Goal: Task Accomplishment & Management: Complete application form

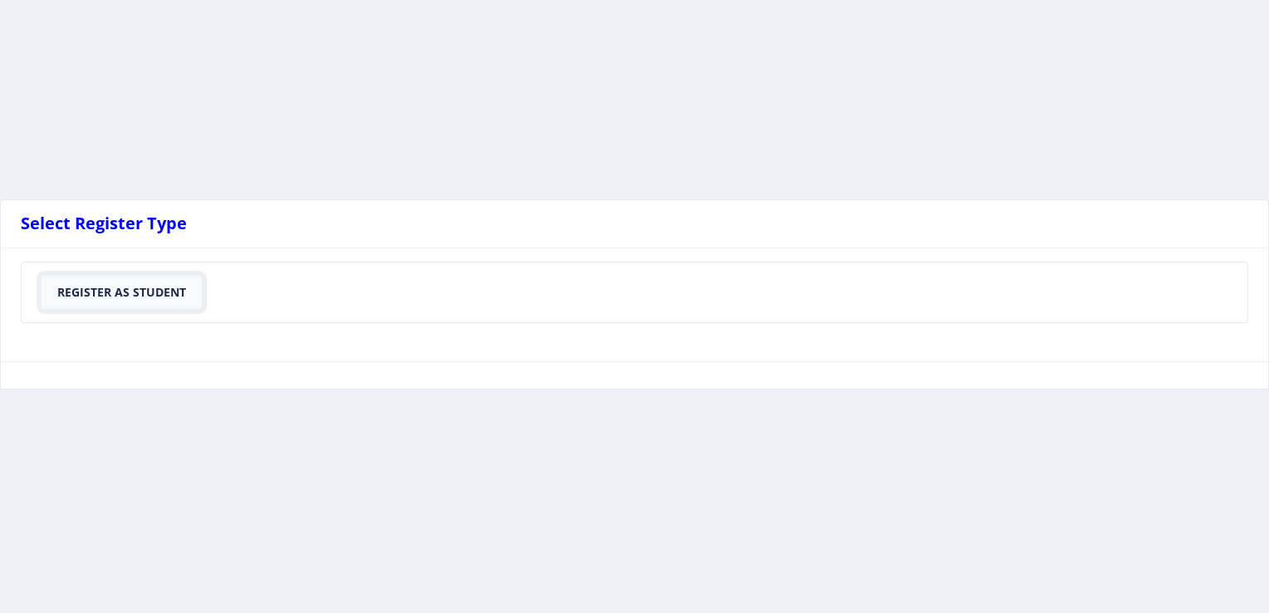
click at [171, 287] on button "Register As Student" at bounding box center [122, 292] width 160 height 33
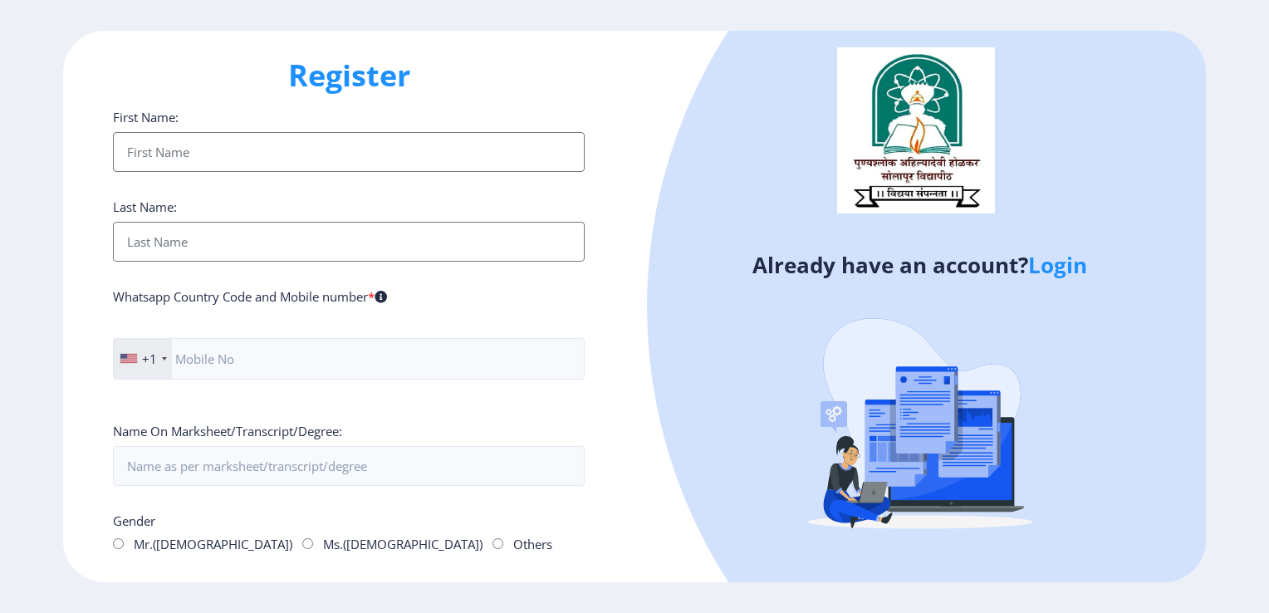
click at [200, 148] on input "First Name:" at bounding box center [349, 152] width 472 height 40
type input "hatte [PERSON_NAME]"
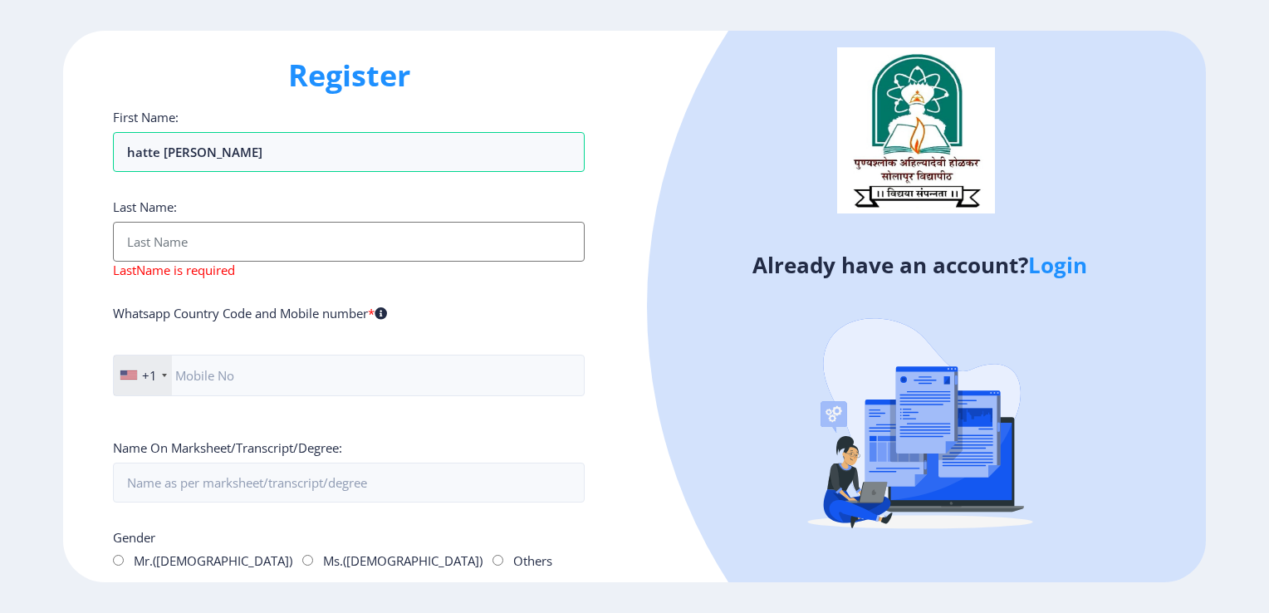
click at [254, 240] on input "First Name:" at bounding box center [349, 242] width 472 height 40
type input "R"
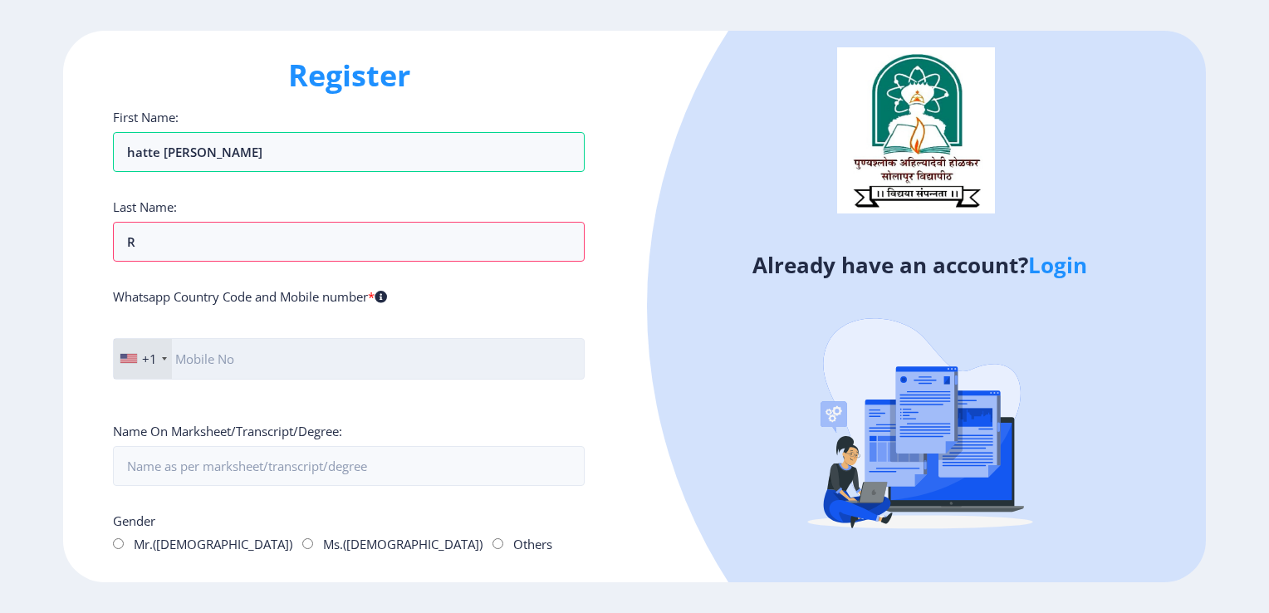
click at [226, 357] on input "text" at bounding box center [349, 359] width 472 height 42
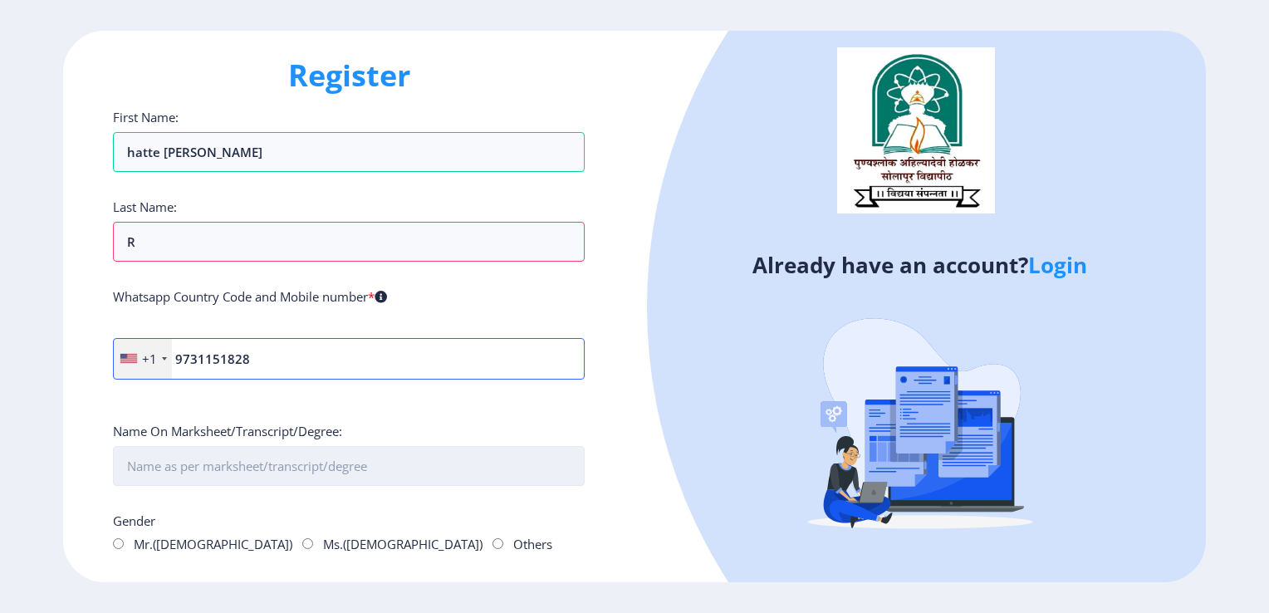
type input "9731151828"
click at [208, 464] on input "First Name:" at bounding box center [349, 466] width 472 height 40
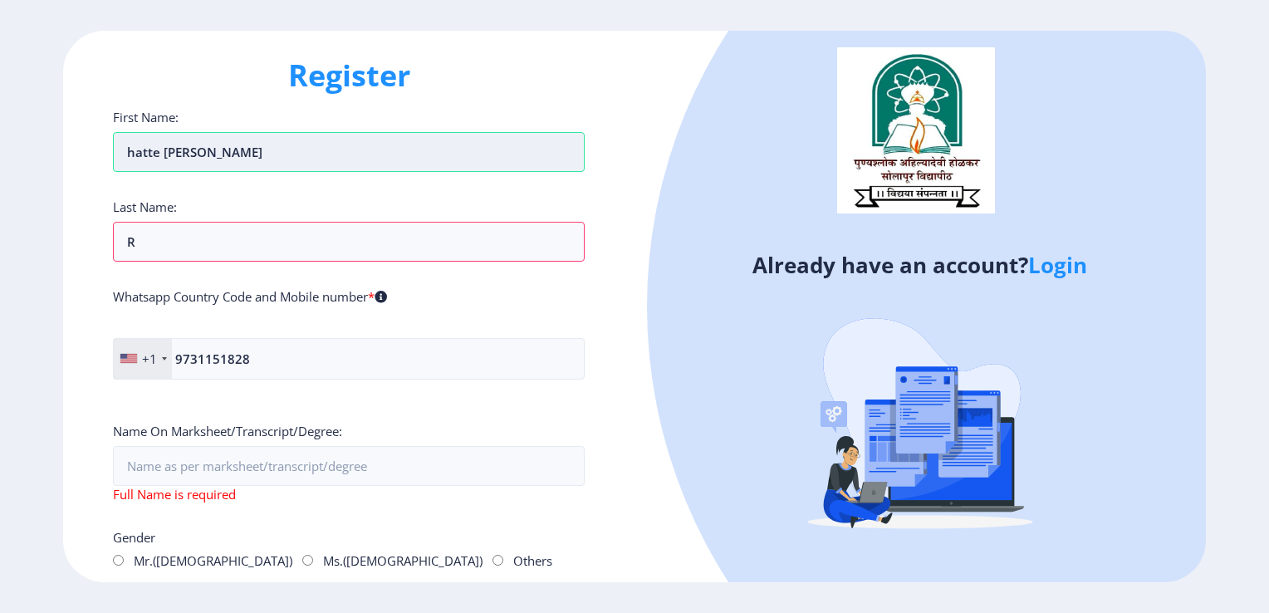
click at [232, 148] on input "hatte [PERSON_NAME]" at bounding box center [349, 152] width 472 height 40
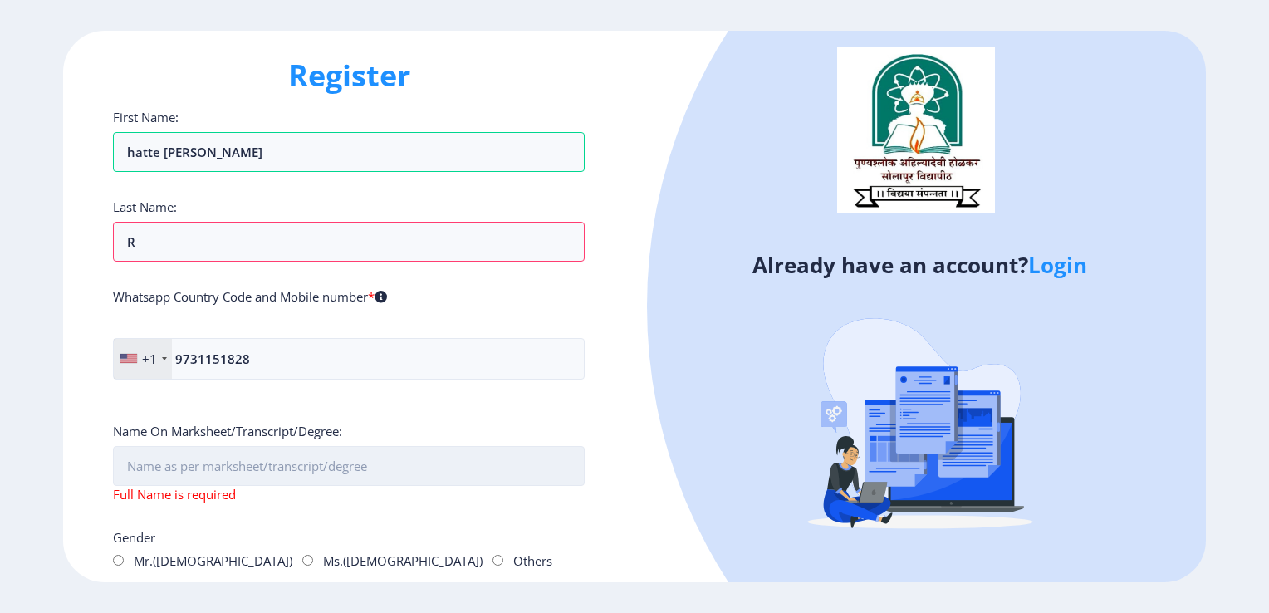
click at [164, 458] on input "First Name:" at bounding box center [349, 466] width 472 height 40
paste input "hatte [PERSON_NAME]"
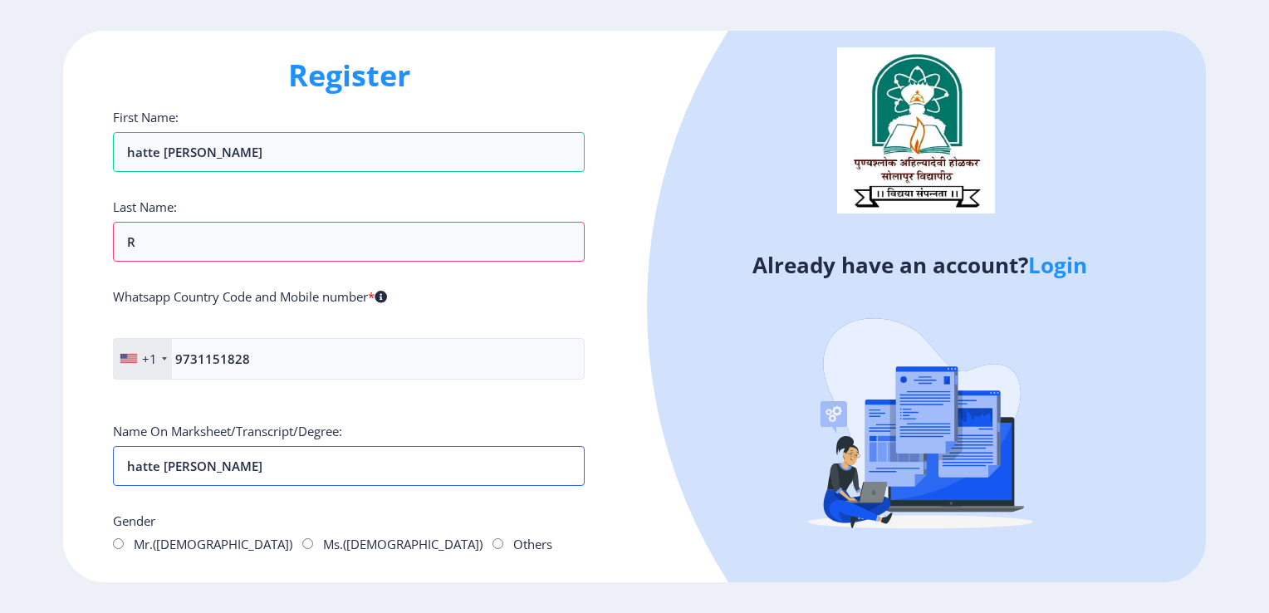
type input "hatte [PERSON_NAME]"
click at [116, 543] on input "Mr.([DEMOGRAPHIC_DATA])" at bounding box center [118, 543] width 11 height 11
radio input "true"
drag, startPoint x: 1268, startPoint y: 243, endPoint x: 1272, endPoint y: 390, distance: 147.9
click at [1268, 390] on html "Register First Name: hatte [PERSON_NAME] Last Name: R Whatsapp Country Code and…" at bounding box center [634, 306] width 1269 height 613
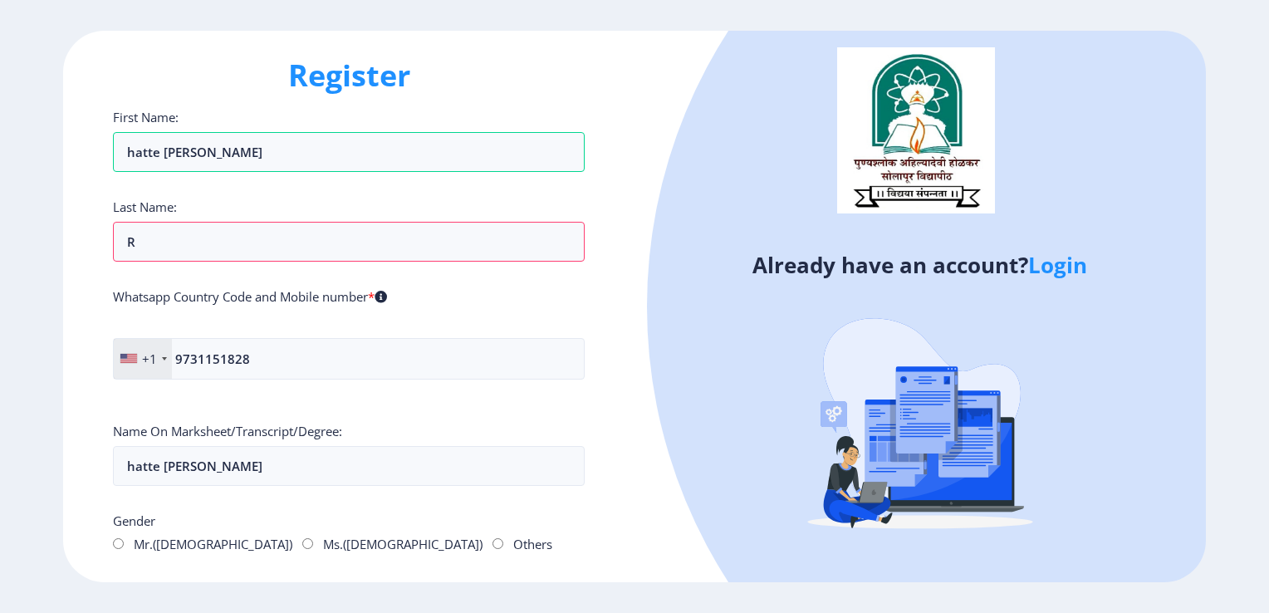
click at [580, 610] on div "Register First Name: hatte [PERSON_NAME] Last Name: R Whatsapp Country Code and…" at bounding box center [634, 306] width 1269 height 613
drag, startPoint x: 1268, startPoint y: 352, endPoint x: 1270, endPoint y: 101, distance: 250.9
click at [1268, 101] on html "Register First Name: hatte [PERSON_NAME] Last Name: R Whatsapp Country Code and…" at bounding box center [634, 306] width 1269 height 613
click at [714, 405] on div at bounding box center [1154, 306] width 1015 height 1015
click at [620, 491] on div "Register First Name: hatte [PERSON_NAME] Last Name: R Whatsapp Country Code and…" at bounding box center [348, 307] width 571 height 552
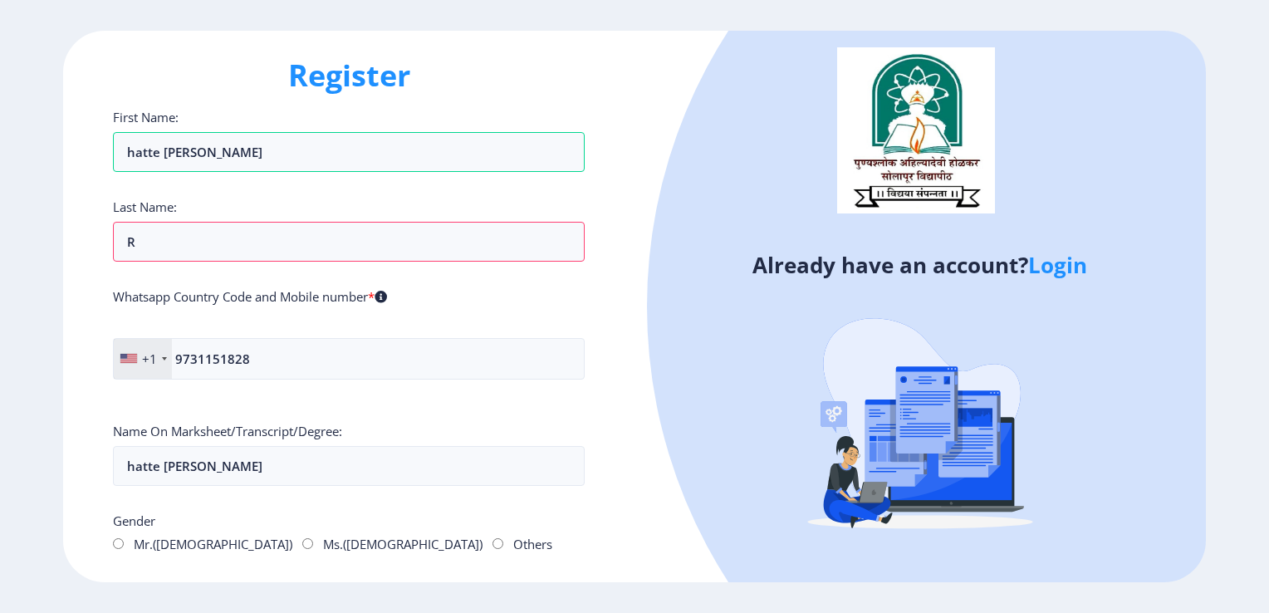
click at [1083, 278] on link "Login" at bounding box center [1057, 265] width 59 height 30
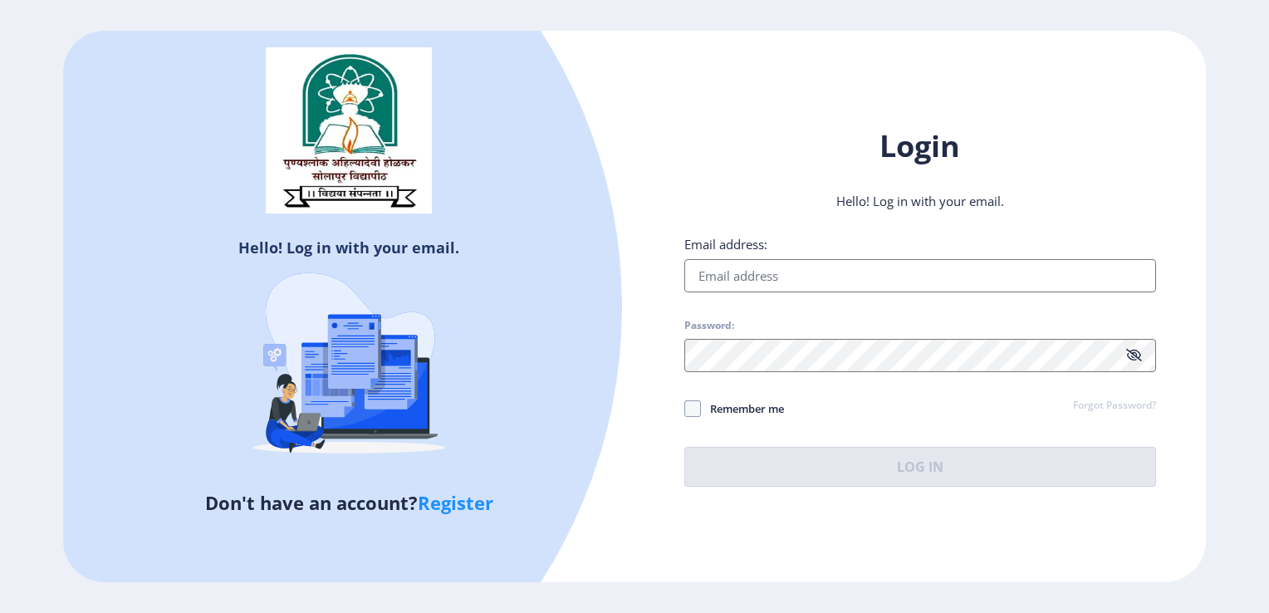
click at [452, 513] on link "Register" at bounding box center [456, 502] width 76 height 25
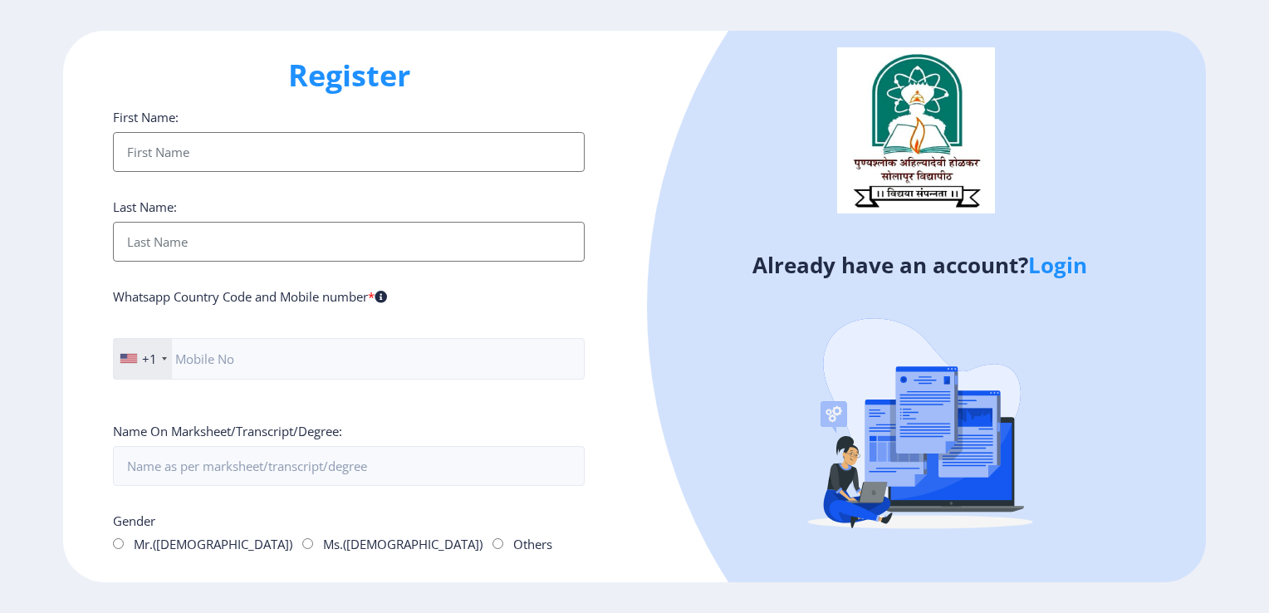
click at [311, 151] on input "First Name:" at bounding box center [349, 152] width 472 height 40
type input "Ashwini"
type input "R"
type input "Ashwini R"
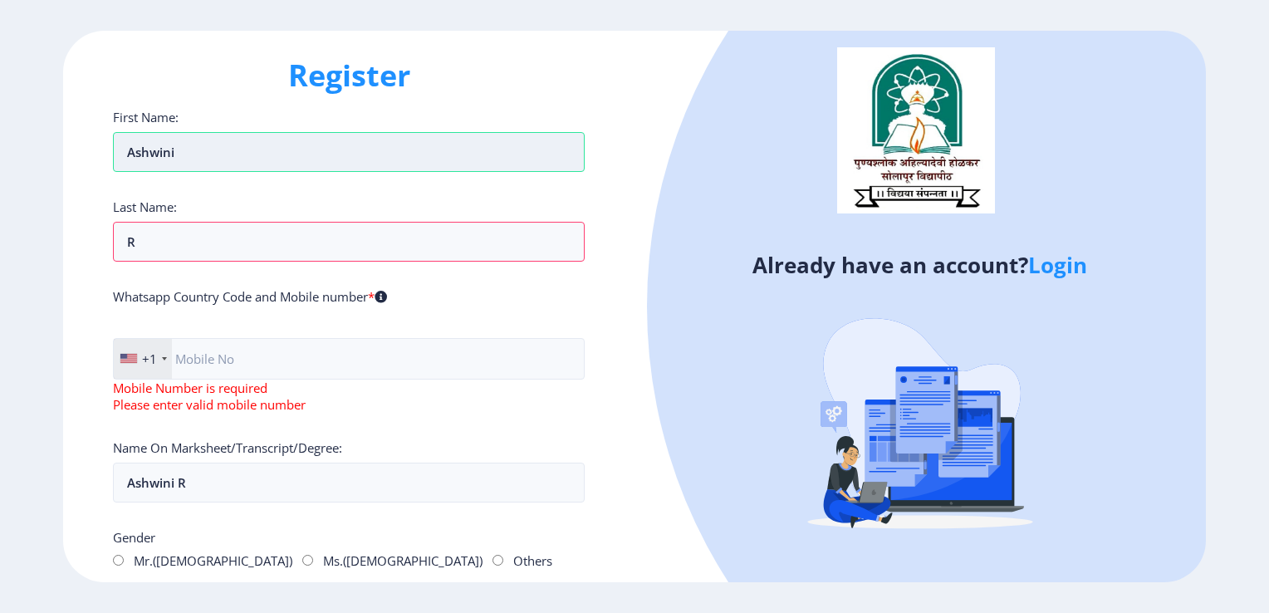
type input "hatte [PERSON_NAME]"
type input "9731151828"
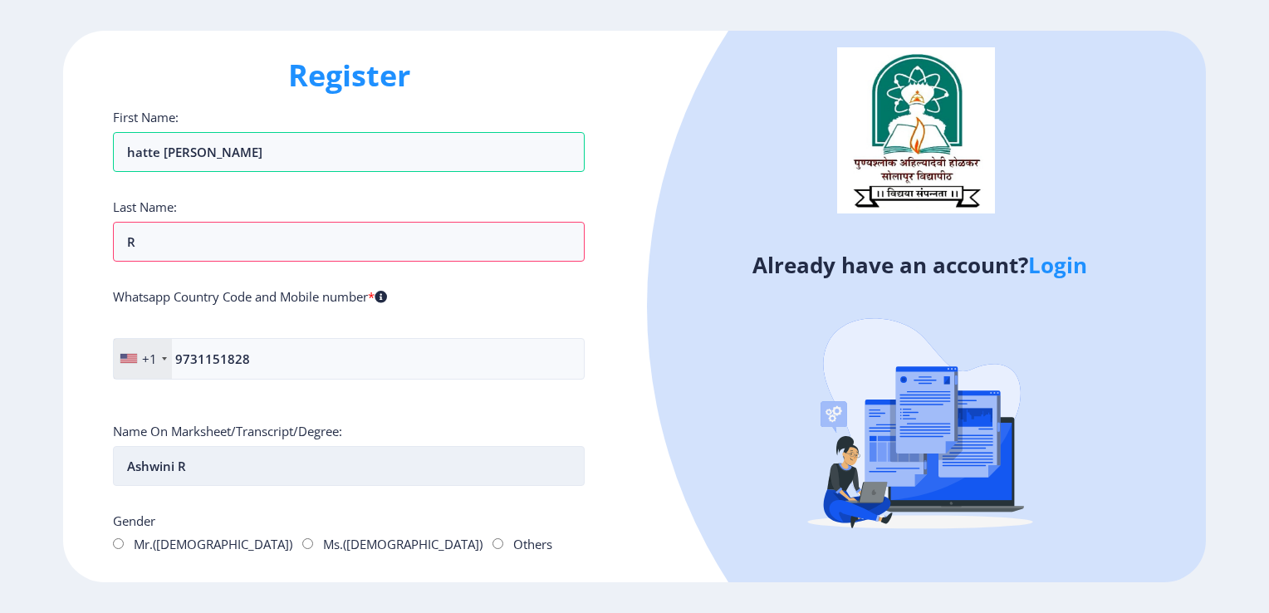
click at [209, 464] on input "Ashwini R" at bounding box center [349, 466] width 472 height 40
type input "Hatte [PERSON_NAME]"
click at [302, 542] on input "Ms.([DEMOGRAPHIC_DATA])" at bounding box center [307, 543] width 11 height 11
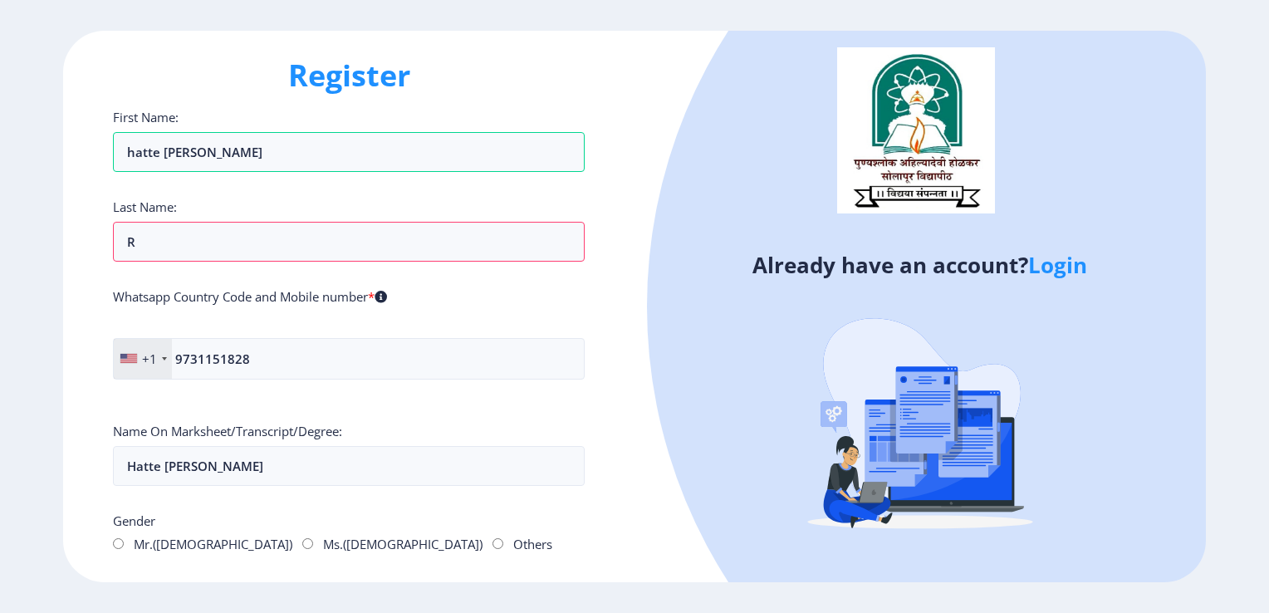
radio input "true"
drag, startPoint x: 1268, startPoint y: 405, endPoint x: 1272, endPoint y: 570, distance: 164.5
click at [1268, 570] on html "Register First Name: hatte [PERSON_NAME] Last Name: R Whatsapp Country Code and…" at bounding box center [634, 306] width 1269 height 613
click at [185, 363] on input "9731151828" at bounding box center [349, 359] width 472 height 42
type input "919731151828"
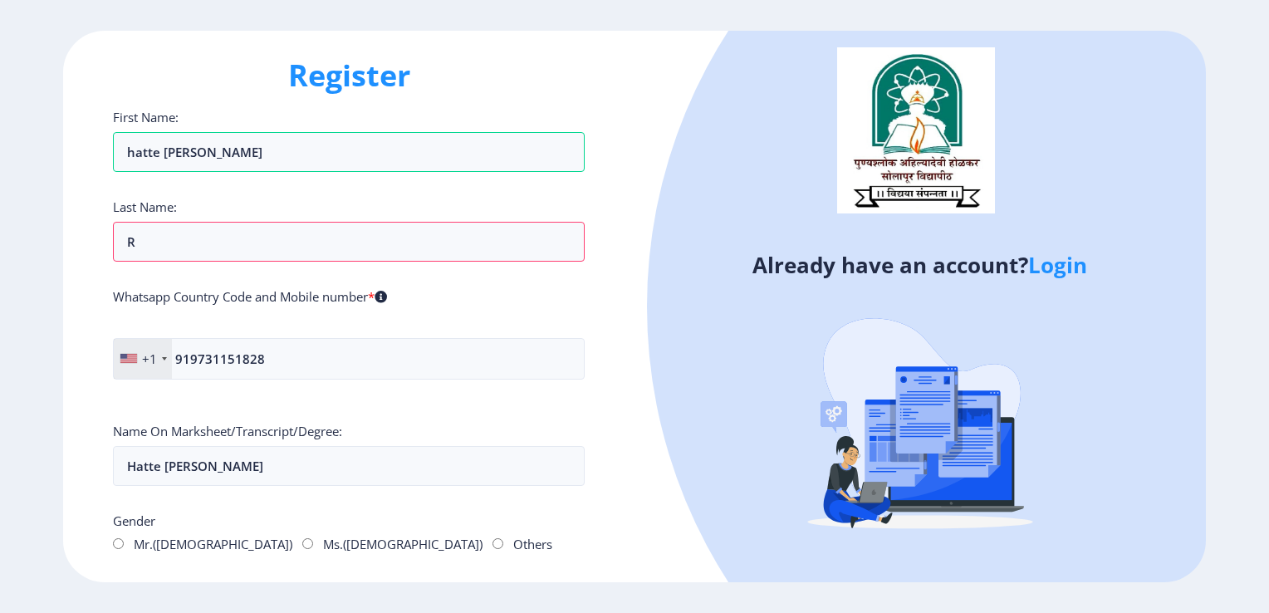
click at [478, 410] on div "First Name: hatte [PERSON_NAME] Last Name: R Whatsapp Country Code and Mobile n…" at bounding box center [349, 604] width 472 height 991
click at [611, 491] on div "Register First Name: hatte [PERSON_NAME] Last Name: R Whatsapp Country Code and…" at bounding box center [348, 307] width 571 height 552
click at [387, 299] on icon at bounding box center [381, 297] width 12 height 12
drag, startPoint x: 1268, startPoint y: 267, endPoint x: 1268, endPoint y: 476, distance: 209.3
click at [1268, 476] on html "Register First Name: hatte [PERSON_NAME] Last Name: R Whatsapp Country Code and…" at bounding box center [634, 306] width 1269 height 613
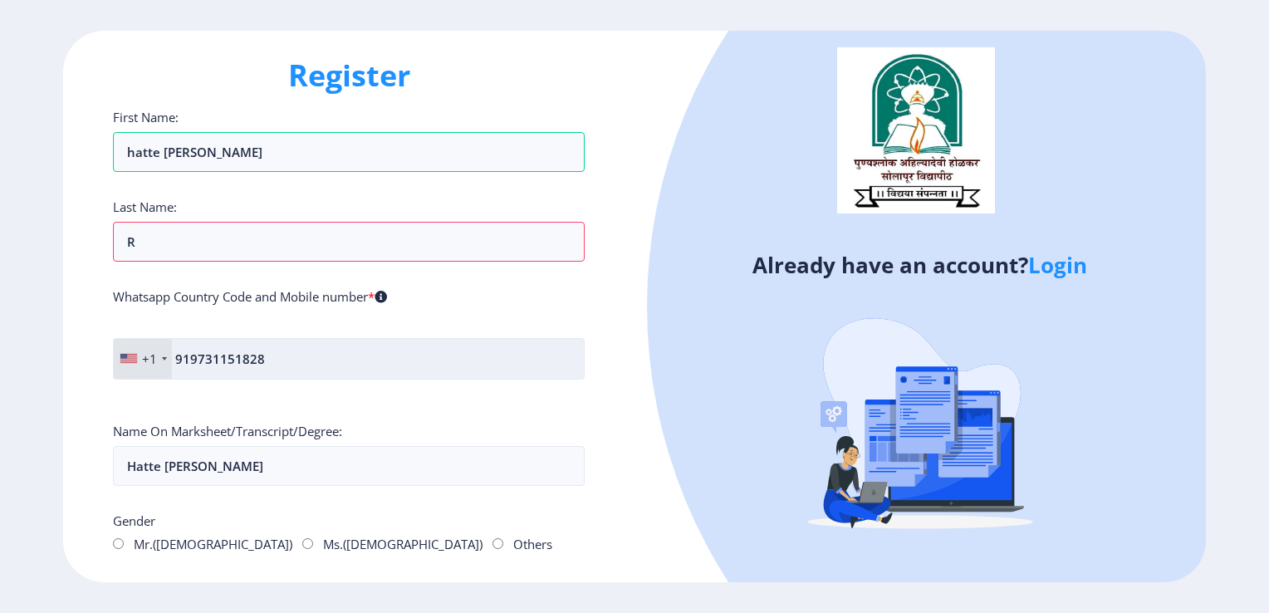
click at [558, 378] on input "919731151828" at bounding box center [349, 359] width 472 height 42
drag, startPoint x: 183, startPoint y: 470, endPoint x: 166, endPoint y: 397, distance: 75.0
click at [183, 470] on input "Hatte [PERSON_NAME]" at bounding box center [349, 466] width 472 height 40
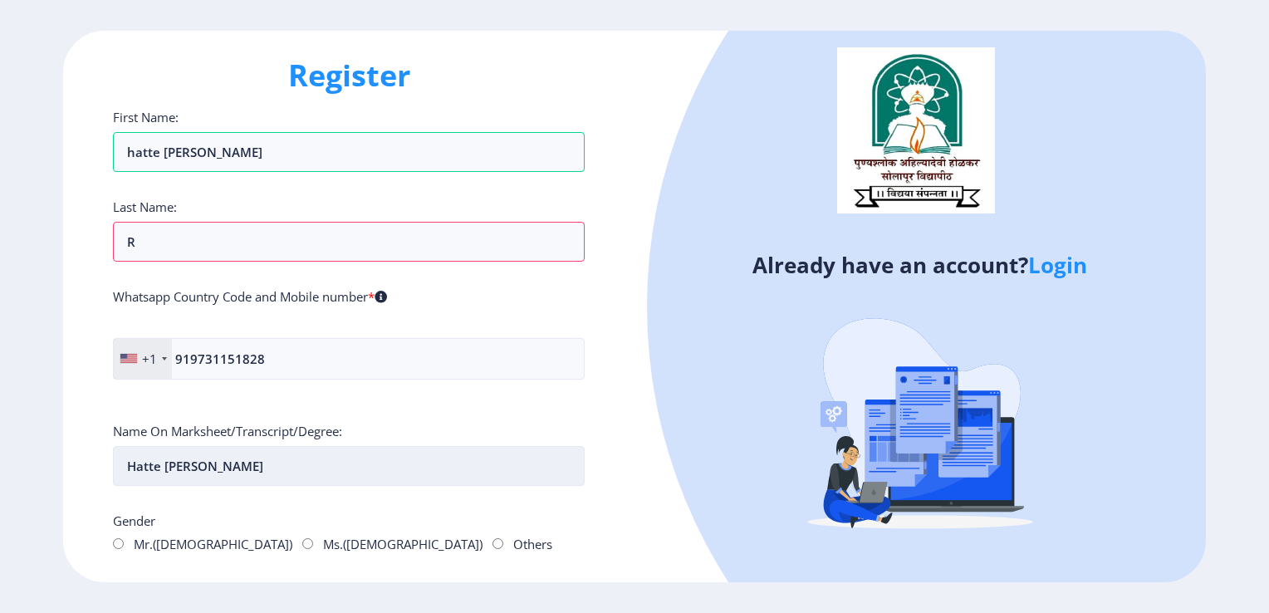
click at [240, 472] on input "Hatte [PERSON_NAME]" at bounding box center [349, 466] width 472 height 40
